Goal: Information Seeking & Learning: Learn about a topic

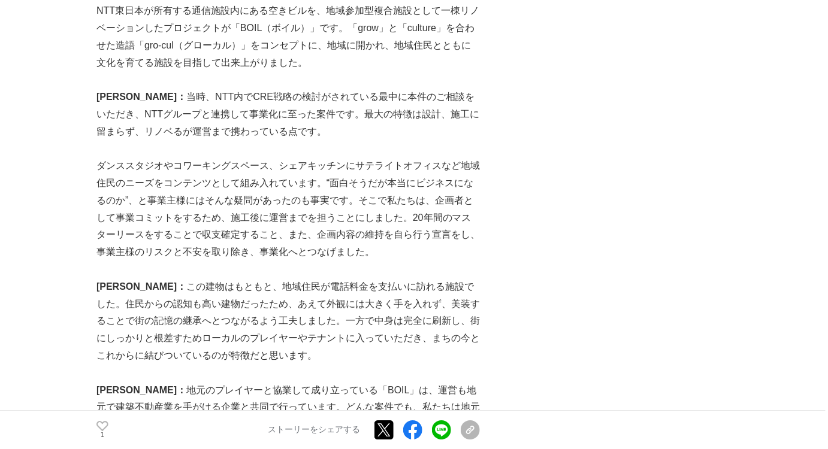
scroll to position [2252, 0]
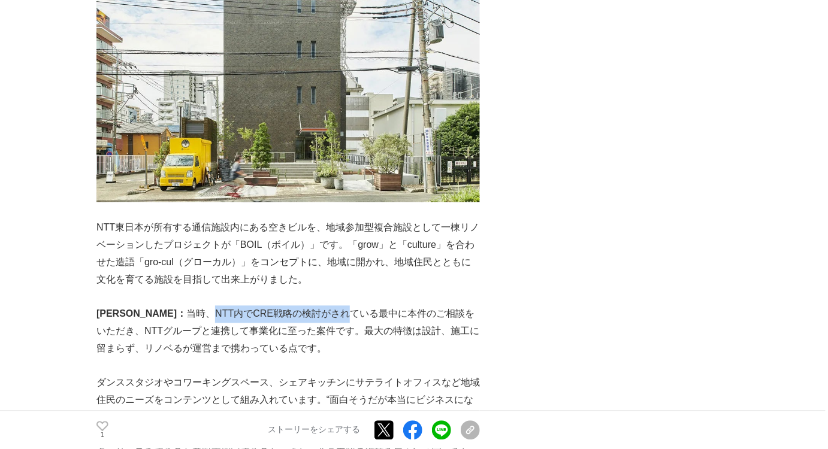
drag, startPoint x: 156, startPoint y: 281, endPoint x: 284, endPoint y: 280, distance: 128.2
click at [284, 306] on p "[PERSON_NAME]： 当時、NTT内でCRE戦略の検討がされている最中に本件のご相談をいただき、NTTグループと連携して事業化に至った案件です。最大の…" at bounding box center [287, 332] width 383 height 52
click at [400, 306] on p "[PERSON_NAME]： 当時、NTT内でCRE戦略の検討がされている最中に本件のご相談をいただき、NTTグループと連携して事業化に至った案件です。最大の…" at bounding box center [287, 332] width 383 height 52
copy p "NTT内でCRE戦略の検討がされている最中に本件のご相談"
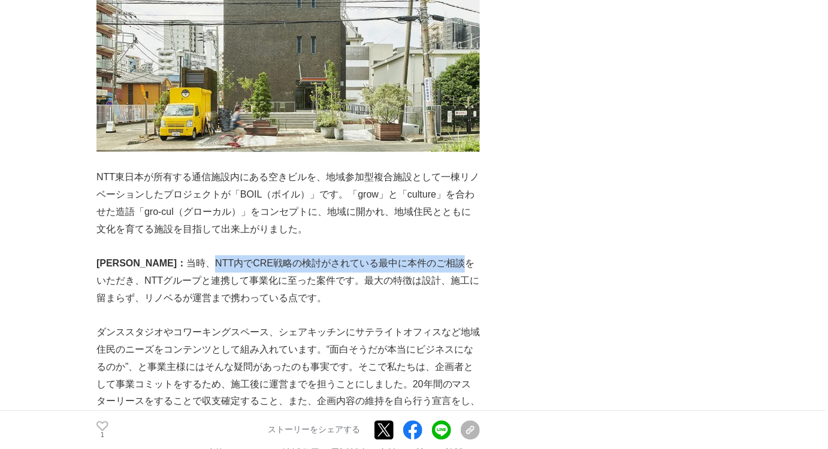
scroll to position [2360, 0]
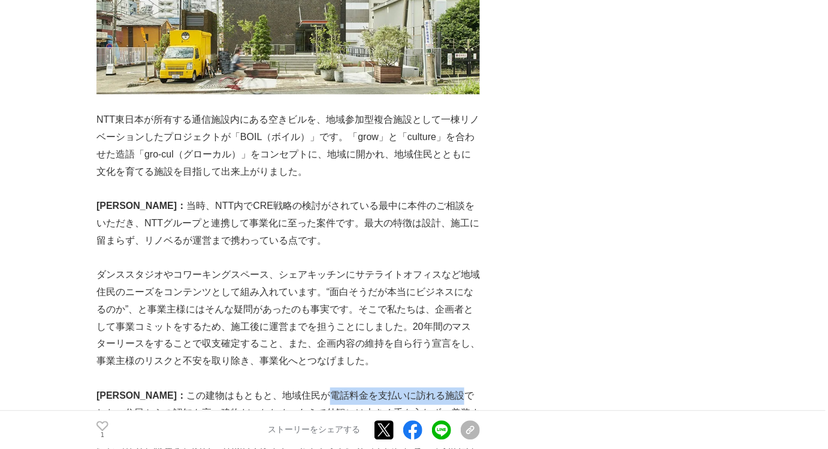
drag, startPoint x: 268, startPoint y: 364, endPoint x: 401, endPoint y: 365, distance: 133.0
click at [400, 387] on p "宮﨑： この建物はもともと、地域住民が電話料金を支払いに訪れる施設でした。住民からの認知も高い建物だったため、あえて外観には大きく手を入れず、美装することで街…" at bounding box center [287, 430] width 383 height 86
copy p "電話料金を支払いに訪れる施設"
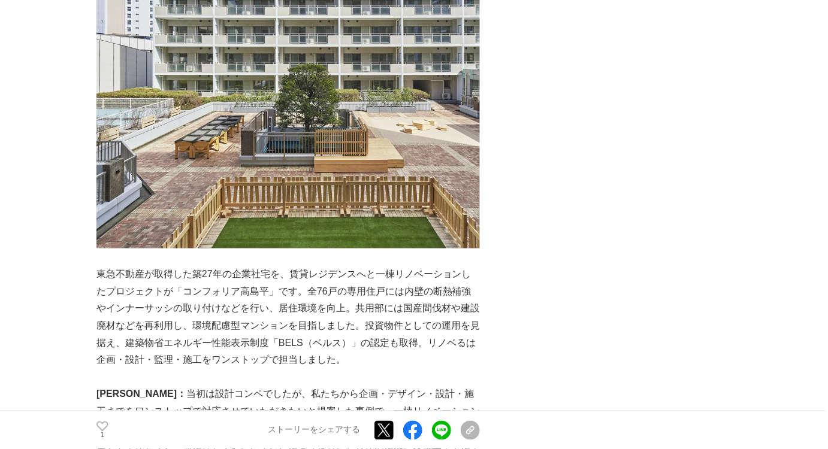
scroll to position [3450, 0]
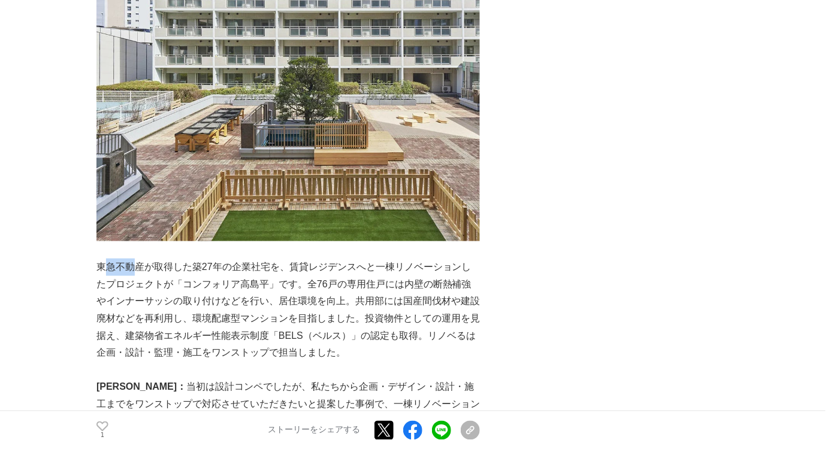
click at [129, 259] on p "東急不動産が取得した築27年の企業社宅を、賃貸レジデンスへと一棟リノベーションしたプロジェクトが「コンフォリア高島平」です。全76戸の専用住戸には内壁の断熱補…" at bounding box center [287, 311] width 383 height 104
click at [97, 259] on p "東急不動産が取得した築27年の企業社宅を、賃貸レジデンスへと一棟リノベーションしたプロジェクトが「コンフォリア高島平」です。全76戸の専用住戸には内壁の断熱補…" at bounding box center [287, 311] width 383 height 104
drag, startPoint x: 98, startPoint y: 234, endPoint x: 134, endPoint y: 232, distance: 36.0
click at [128, 259] on p "東急不動産が取得した築27年の企業社宅を、賃貸レジデンスへと一棟リノベーションしたプロジェクトが「コンフォリア高島平」です。全76戸の専用住戸には内壁の断熱補…" at bounding box center [287, 311] width 383 height 104
copy p "東急不"
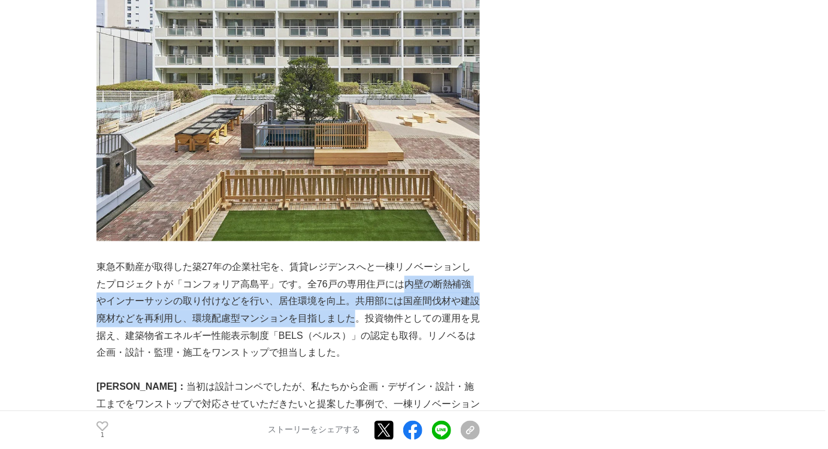
drag, startPoint x: 404, startPoint y: 250, endPoint x: 355, endPoint y: 281, distance: 58.2
click at [355, 281] on p "東急不動産が取得した築27年の企業社宅を、賃貸レジデンスへと一棟リノベーションしたプロジェクトが「コンフォリア高島平」です。全76戸の専用住戸には内壁の断熱補…" at bounding box center [287, 311] width 383 height 104
copy p "内壁の断熱補強やインナーサッシの取り付けなどを行い、居住環境を向上。共用部には国産間伐材や建設廃材などを再利用し、環境配慮型マンションを目指しました"
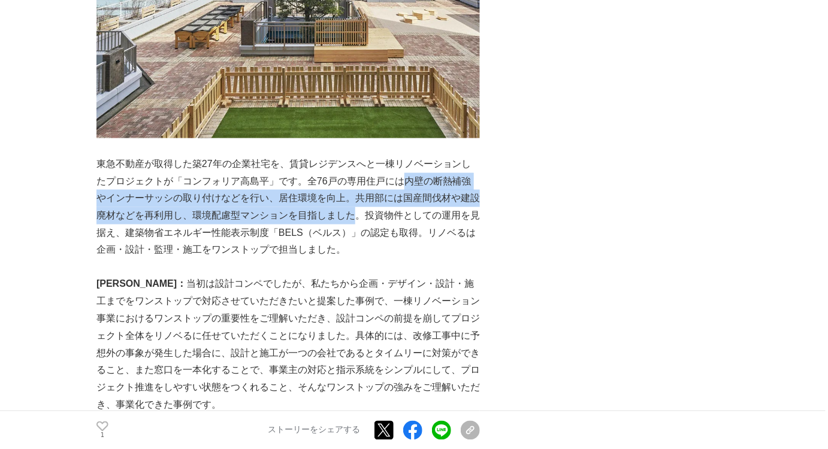
scroll to position [3558, 0]
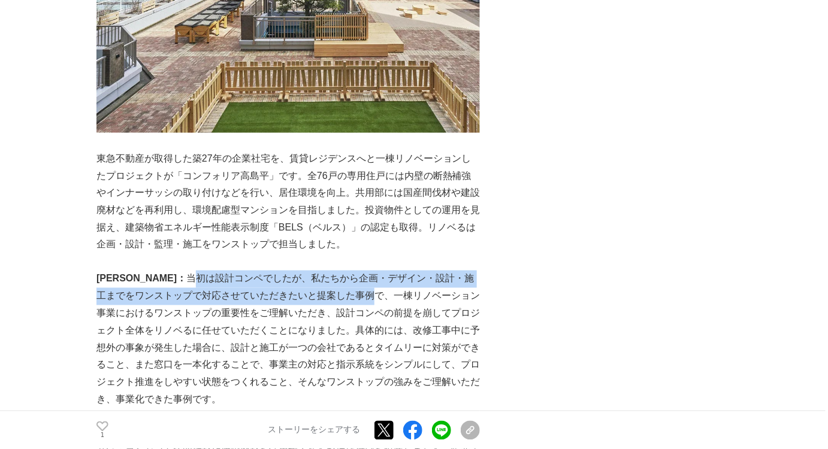
drag, startPoint x: 131, startPoint y: 245, endPoint x: 165, endPoint y: 259, distance: 37.4
click at [287, 271] on p "[PERSON_NAME]： 当初は設計コンペでしたが、私たちから企画・デザイン・設計・施工までをワンストップで対応させていただきたいと提案した事例で、一棟リ…" at bounding box center [287, 340] width 383 height 138
drag, startPoint x: 129, startPoint y: 245, endPoint x: 273, endPoint y: 267, distance: 145.9
click at [269, 271] on p "[PERSON_NAME]： 当初は設計コンペでしたが、私たちから企画・デザイン・設計・施工までをワンストップで対応させていただきたいと提案した事例で、一棟リ…" at bounding box center [287, 340] width 383 height 138
copy p "当初は設計コンペでしたが、私たちから企画・デザイン・設計・施工までをワンストップで対応させていただきたいと提案"
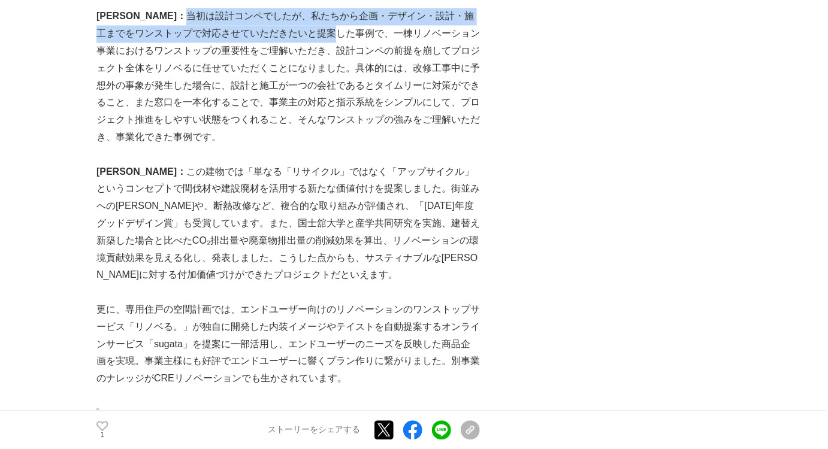
scroll to position [3830, 0]
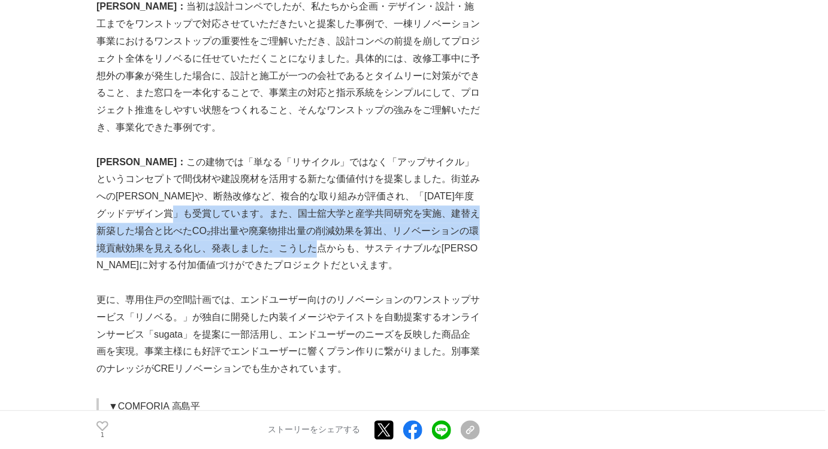
drag, startPoint x: 156, startPoint y: 174, endPoint x: 299, endPoint y: 210, distance: 147.6
click at [300, 219] on p "[PERSON_NAME]： この建物では「単なる「リサイクル」ではなく「アップサイクル」というコンセプトで間伐材や建設廃材を活用する新たな価値付けを提案しま…" at bounding box center [287, 214] width 383 height 121
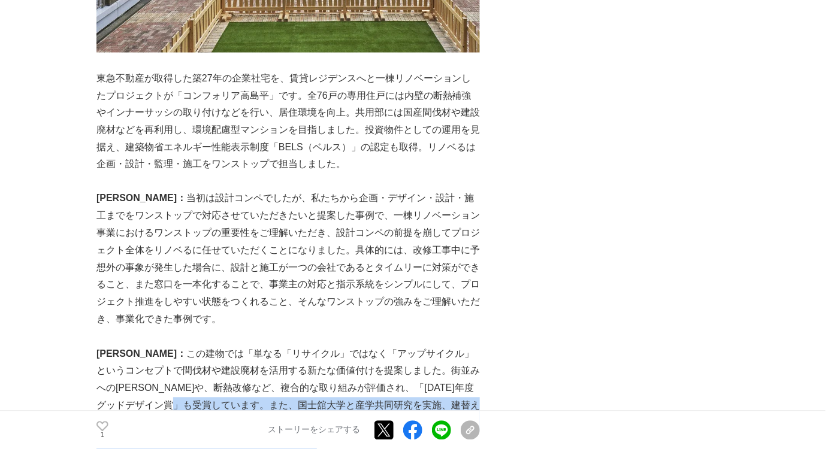
scroll to position [3612, 0]
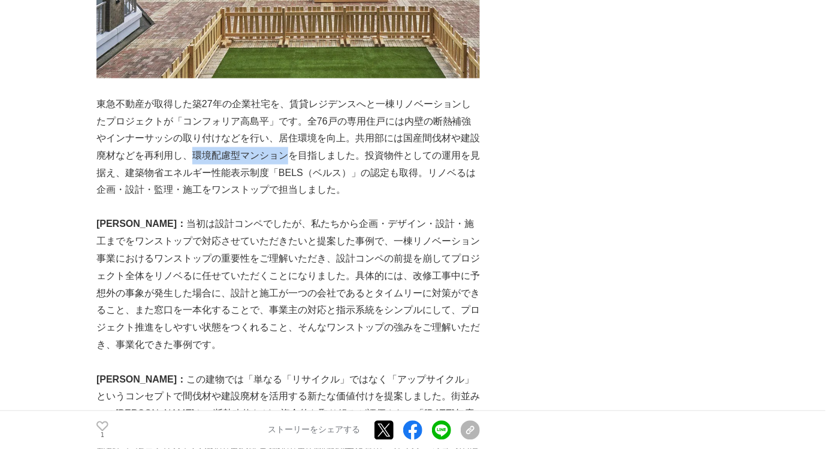
drag, startPoint x: 190, startPoint y: 121, endPoint x: 289, endPoint y: 120, distance: 98.8
click at [289, 120] on p "東急不動産が取得した築27年の企業社宅を、賃貸レジデンスへと一棟リノベーションしたプロジェクトが「コンフォリア高島平」です。全76戸の専用住戸には内壁の断熱補…" at bounding box center [287, 148] width 383 height 104
copy p "環境配慮型マンション"
click at [434, 96] on p "東急不動産が取得した築27年の企業社宅を、賃貸レジデンスへと一棟リノベーションしたプロジェクトが「コンフォリア高島平」です。全76戸の専用住戸には内壁の断熱補…" at bounding box center [287, 148] width 383 height 104
drag, startPoint x: 404, startPoint y: 88, endPoint x: 476, endPoint y: 86, distance: 71.3
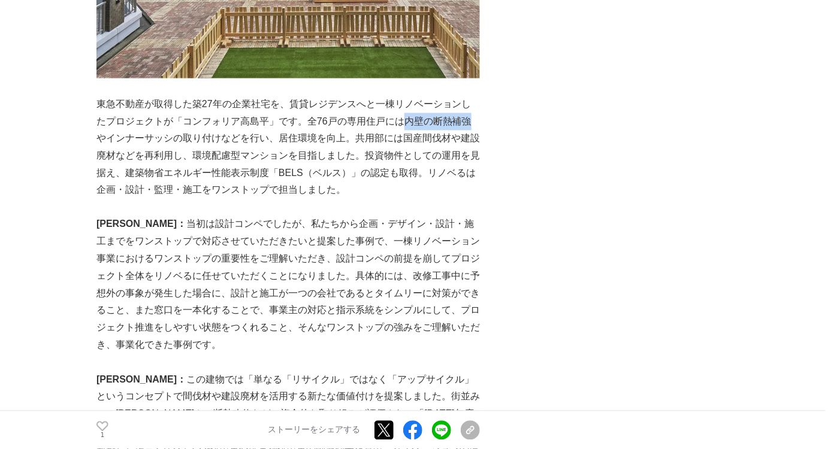
click at [476, 96] on p "東急不動産が取得した築27年の企業社宅を、賃貸レジデンスへと一棟リノベーションしたプロジェクトが「コンフォリア高島平」です。全76戸の専用住戸には内壁の断熱補…" at bounding box center [287, 148] width 383 height 104
copy p "内壁の断熱補強"
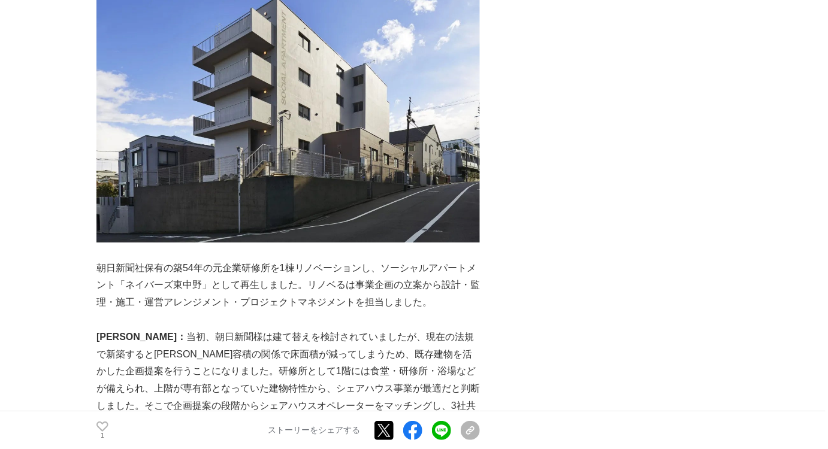
scroll to position [4484, 0]
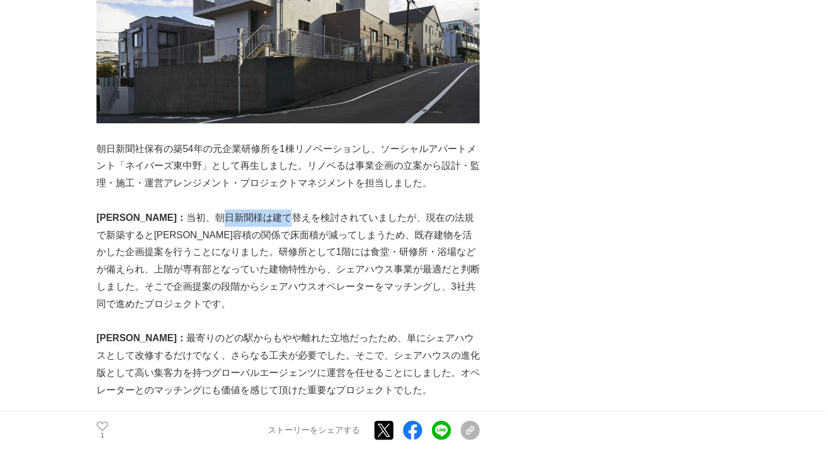
drag, startPoint x: 159, startPoint y: 183, endPoint x: 222, endPoint y: 189, distance: 62.6
click at [226, 210] on p "[PERSON_NAME]： 当初、朝日新聞様は建て替えを検討されていましたが、現在の法規で新築すると[PERSON_NAME]容積の関係で床面積が減ってしま…" at bounding box center [287, 262] width 383 height 104
click at [202, 224] on p "[PERSON_NAME]： 当初、朝日新聞様は建て替えを検討されていましたが、現在の法規で新築すると[PERSON_NAME]容積の関係で床面積が減ってしま…" at bounding box center [287, 262] width 383 height 104
drag, startPoint x: 156, startPoint y: 181, endPoint x: 279, endPoint y: 185, distance: 122.8
click at [279, 210] on p "[PERSON_NAME]： 当初、朝日新聞様は建て替えを検討されていましたが、現在の法規で新築すると[PERSON_NAME]容積の関係で床面積が減ってしま…" at bounding box center [287, 262] width 383 height 104
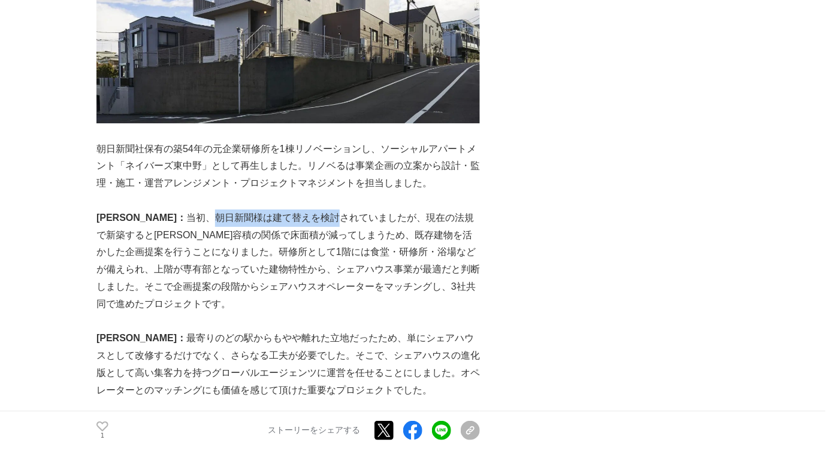
copy p "朝日新聞様は建て替えを検討"
click at [429, 241] on p "[PERSON_NAME]： 当初、朝日新聞様は建て替えを検討されていましたが、現在の法規で新築すると[PERSON_NAME]容積の関係で床面積が減ってしま…" at bounding box center [287, 262] width 383 height 104
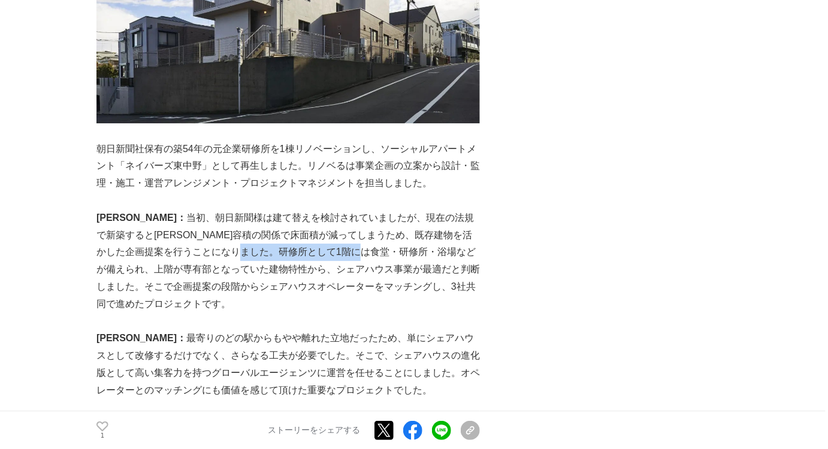
drag, startPoint x: 213, startPoint y: 222, endPoint x: 329, endPoint y: 224, distance: 116.2
click at [329, 224] on p "[PERSON_NAME]： 当初、朝日新聞様は建て替えを検討されていましたが、現在の法規で新築すると[PERSON_NAME]容積の関係で床面積が減ってしま…" at bounding box center [287, 262] width 383 height 104
copy p "1階には食堂・研修所・浴場"
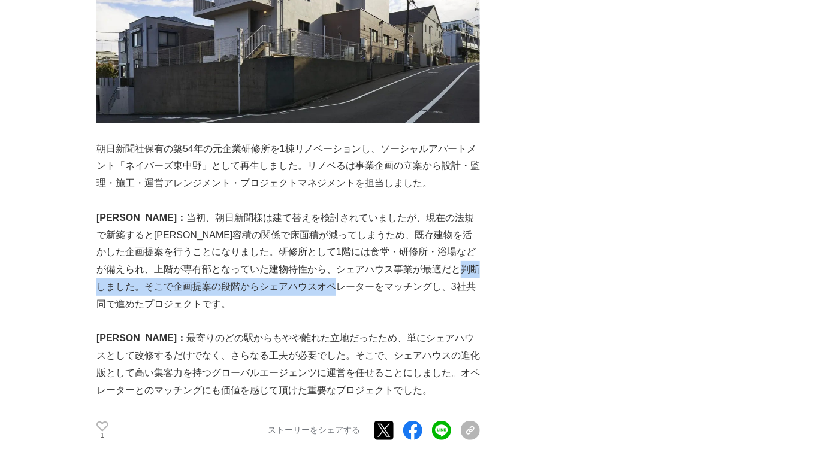
drag, startPoint x: 434, startPoint y: 237, endPoint x: 306, endPoint y: 254, distance: 129.3
click at [306, 254] on p "[PERSON_NAME]： 当初、朝日新聞様は建て替えを検討されていましたが、現在の法規で新築すると[PERSON_NAME]容積の関係で床面積が減ってしま…" at bounding box center [287, 262] width 383 height 104
click at [452, 251] on p "[PERSON_NAME]： 当初、朝日新聞様は建て替えを検討されていましたが、現在の法規で新築すると[PERSON_NAME]容積の関係で床面積が減ってしま…" at bounding box center [287, 262] width 383 height 104
copy p "企画提案の段階からシェアハウスオペレーターをマッチングし、3社共同で進めたプロジェクト"
